Goal: Transaction & Acquisition: Register for event/course

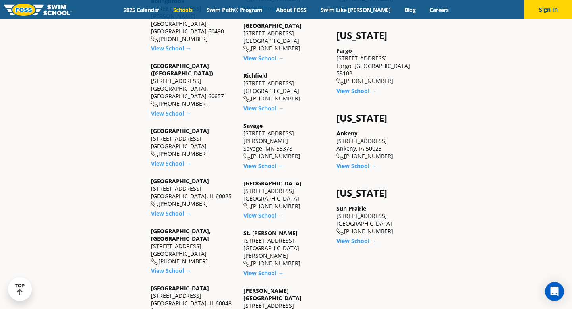
scroll to position [564, 0]
click at [174, 266] on link "View School →" at bounding box center [171, 270] width 40 height 8
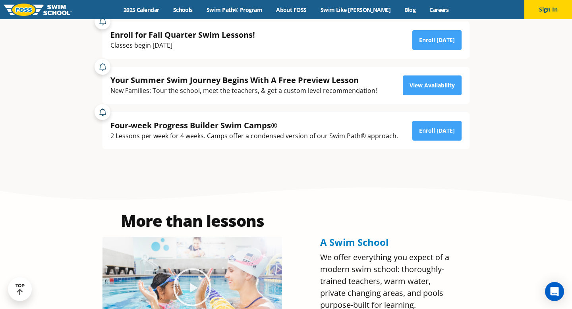
scroll to position [189, 0]
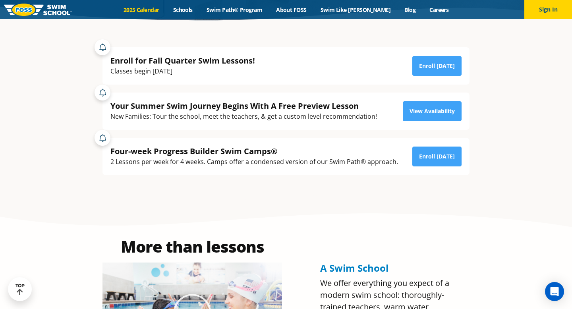
click at [156, 10] on link "2025 Calendar" at bounding box center [141, 10] width 50 height 8
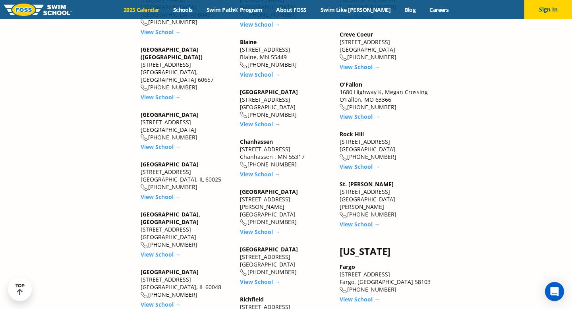
scroll to position [1050, 0]
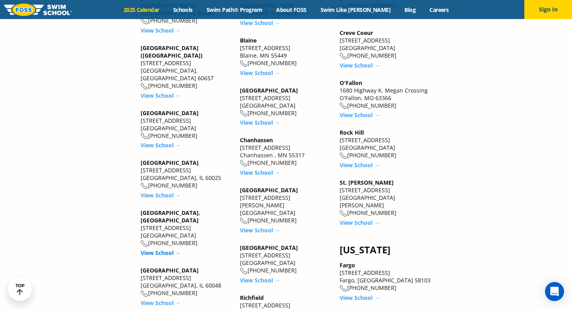
click at [164, 249] on link "View School →" at bounding box center [161, 253] width 40 height 8
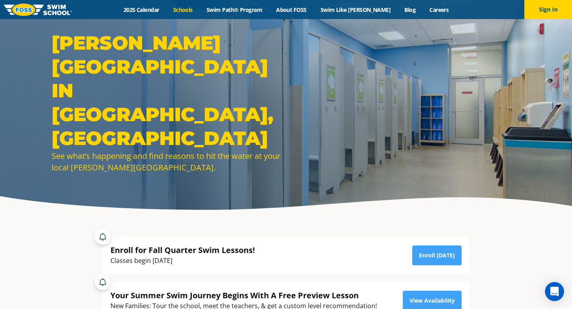
click at [196, 11] on link "Schools" at bounding box center [182, 10] width 33 height 8
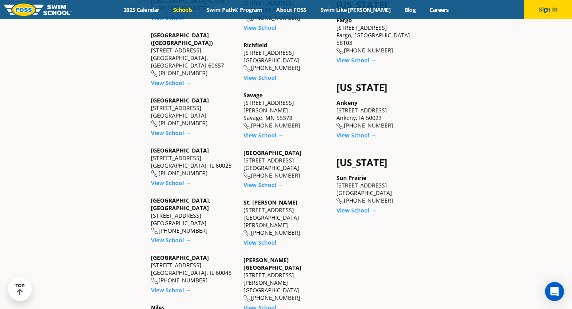
scroll to position [599, 0]
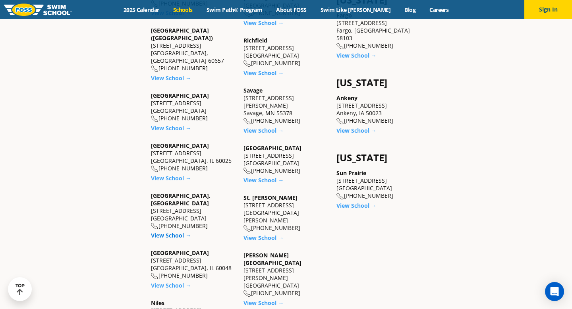
click at [170, 232] on link "View School →" at bounding box center [171, 236] width 40 height 8
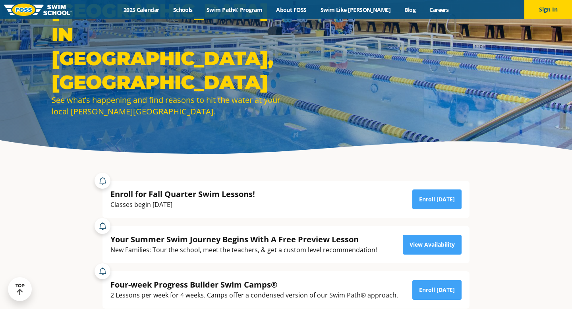
scroll to position [56, 0]
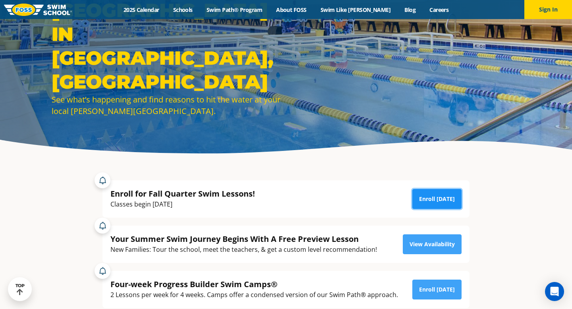
click at [428, 195] on link "Enroll [DATE]" at bounding box center [436, 199] width 49 height 20
